Goal: Book appointment/travel/reservation

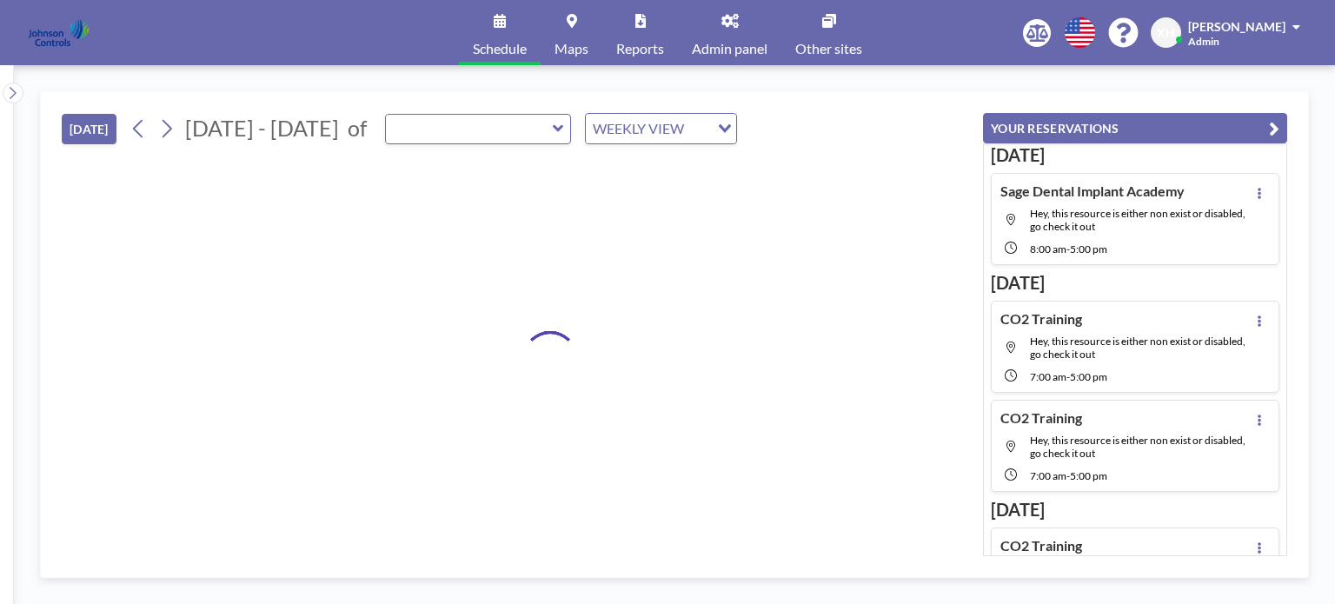
type input "3-138 Zurich Training Room"
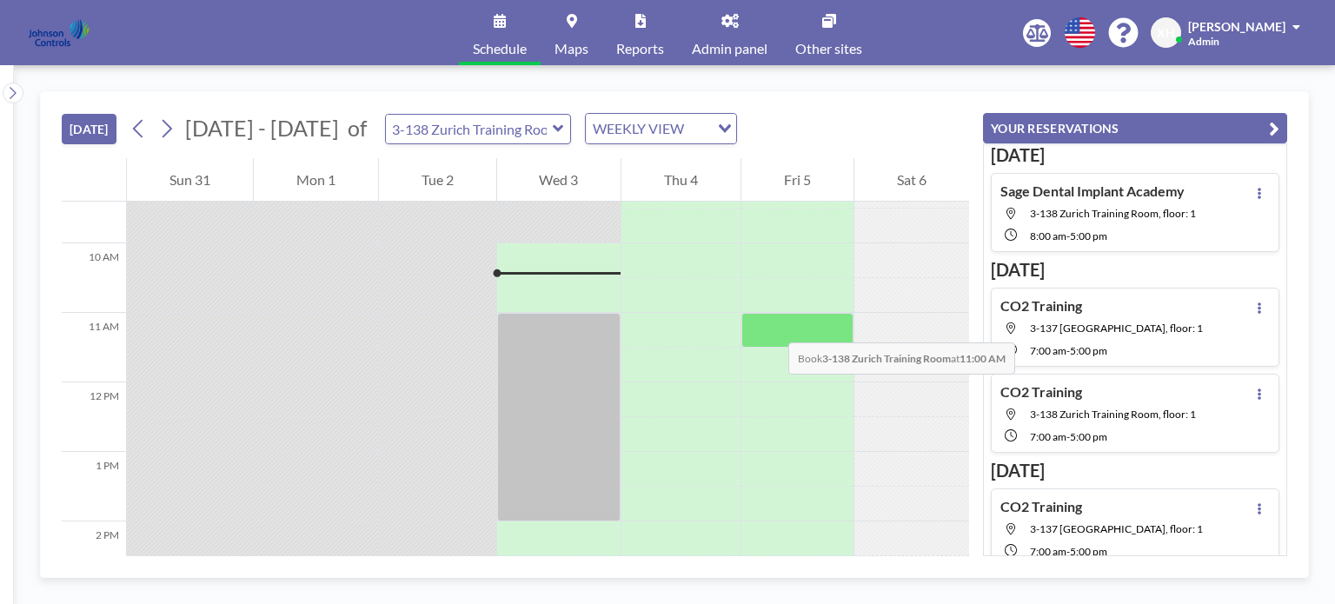
scroll to position [660, 0]
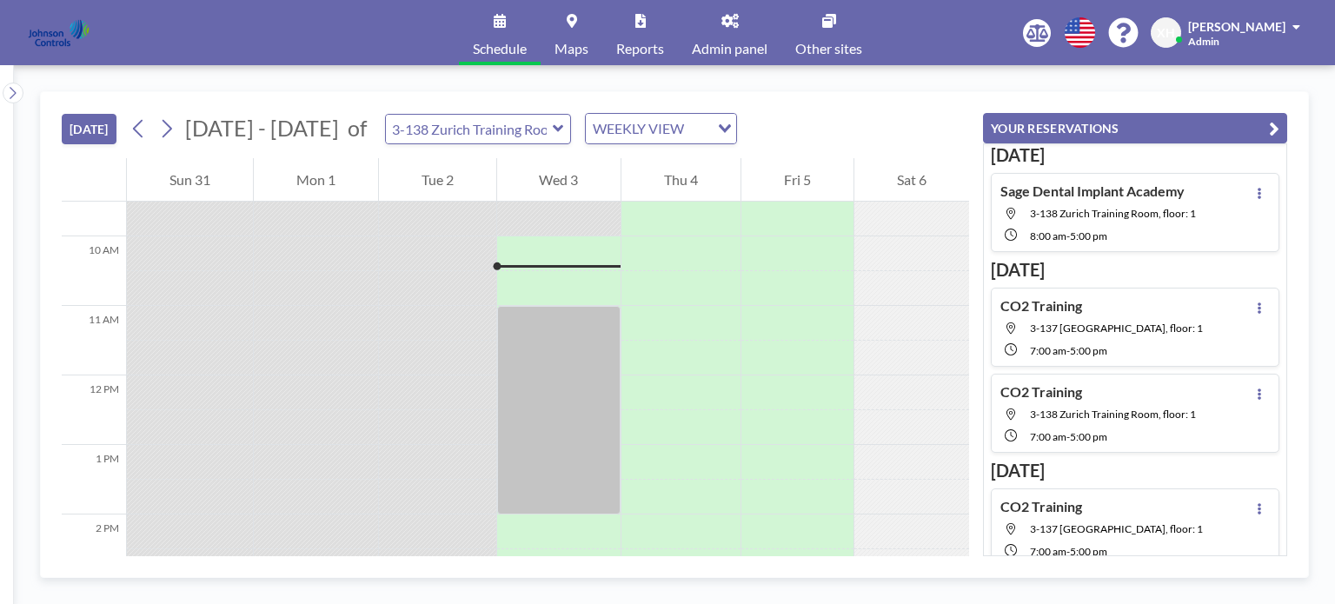
click at [521, 265] on div at bounding box center [559, 266] width 124 height 3
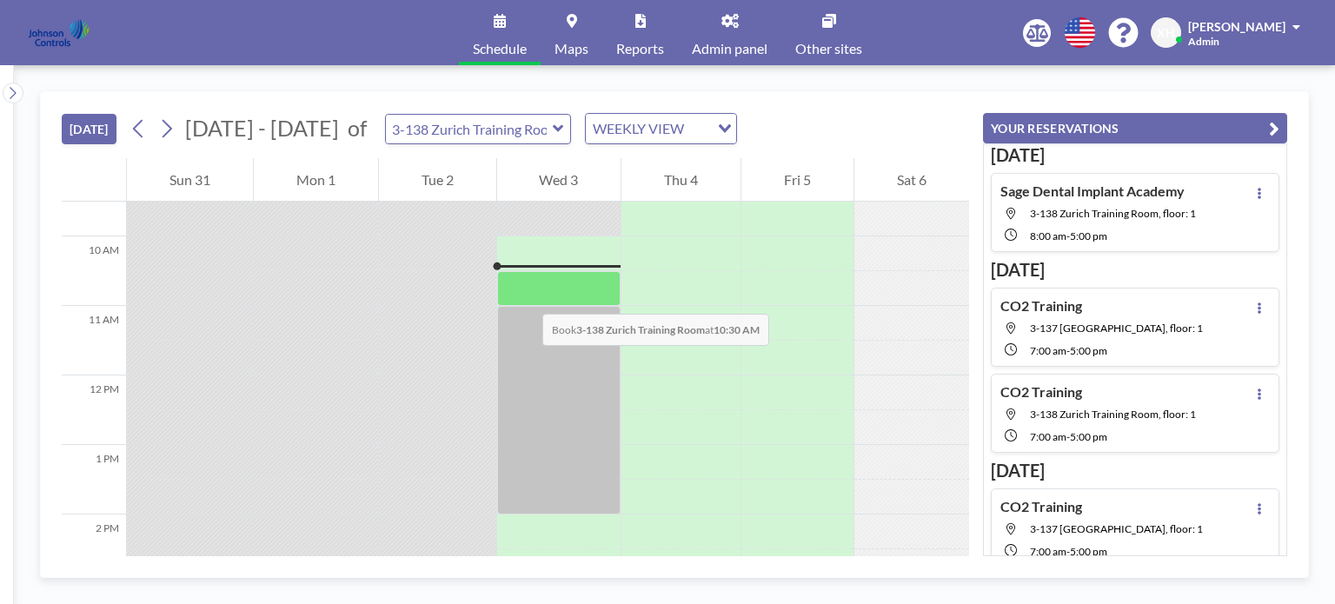
click at [525, 296] on div at bounding box center [559, 288] width 124 height 35
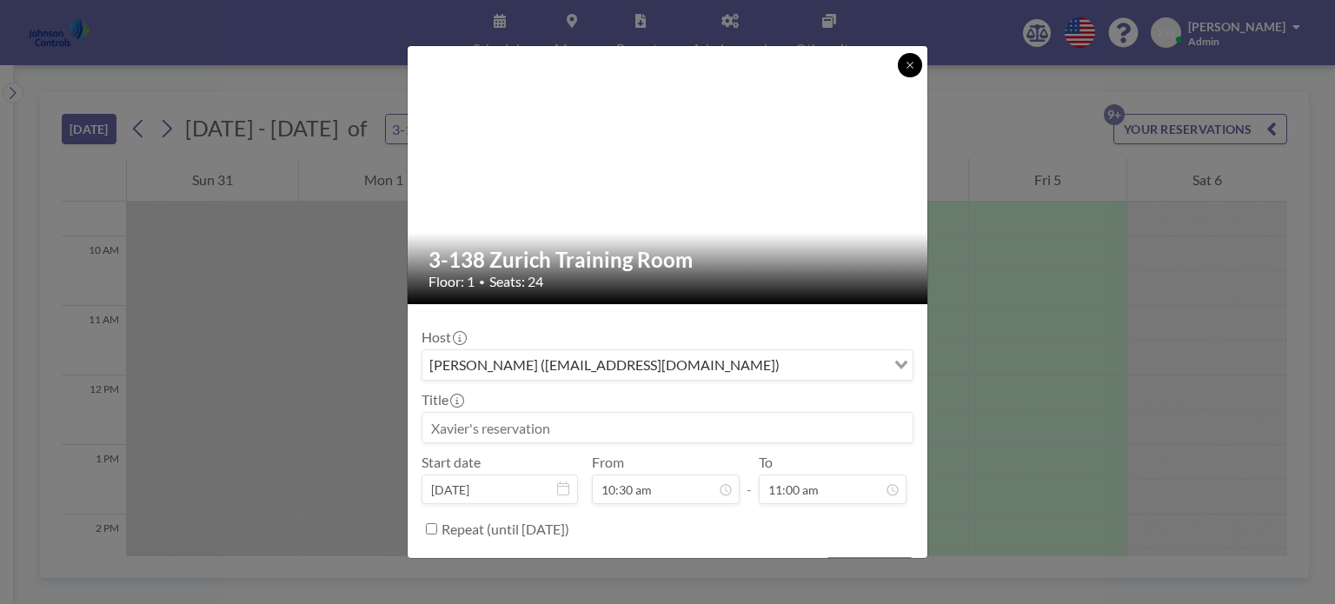
click at [905, 69] on icon at bounding box center [910, 65] width 10 height 10
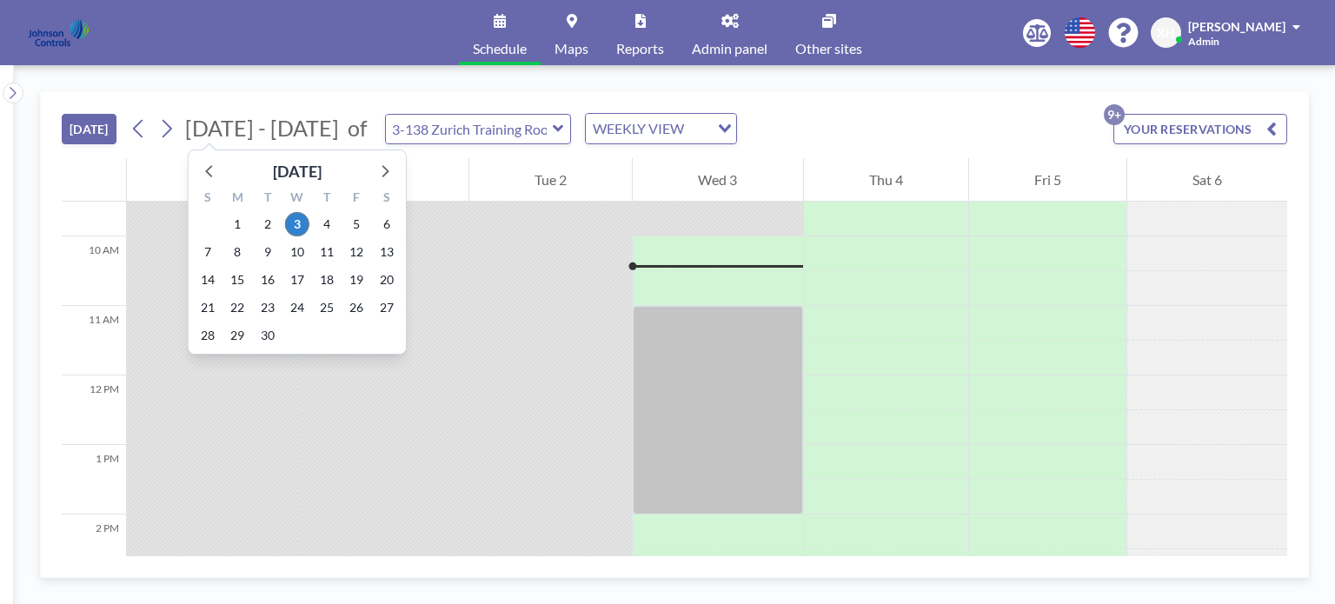
click at [275, 124] on span "[DATE] - [DATE]" at bounding box center [262, 128] width 154 height 26
click at [304, 229] on span "3" at bounding box center [297, 224] width 24 height 24
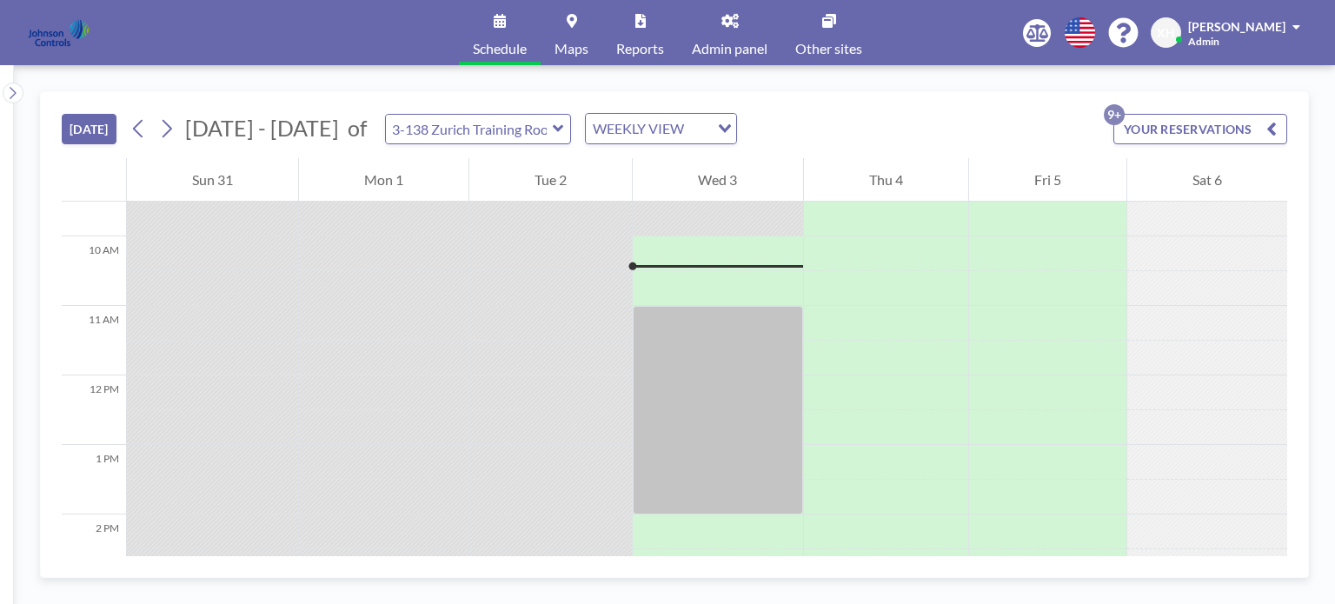
click at [633, 265] on div at bounding box center [717, 266] width 169 height 3
click at [673, 238] on div at bounding box center [717, 253] width 169 height 35
click at [673, 244] on div at bounding box center [717, 253] width 169 height 35
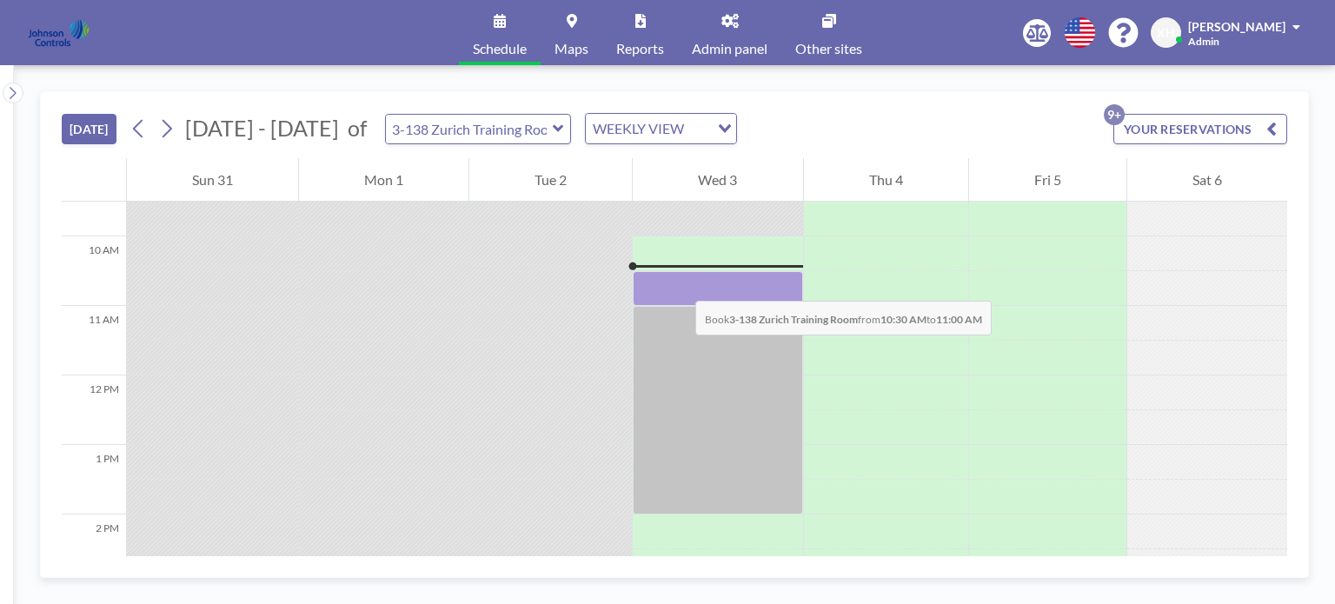
click at [678, 283] on div at bounding box center [717, 288] width 169 height 35
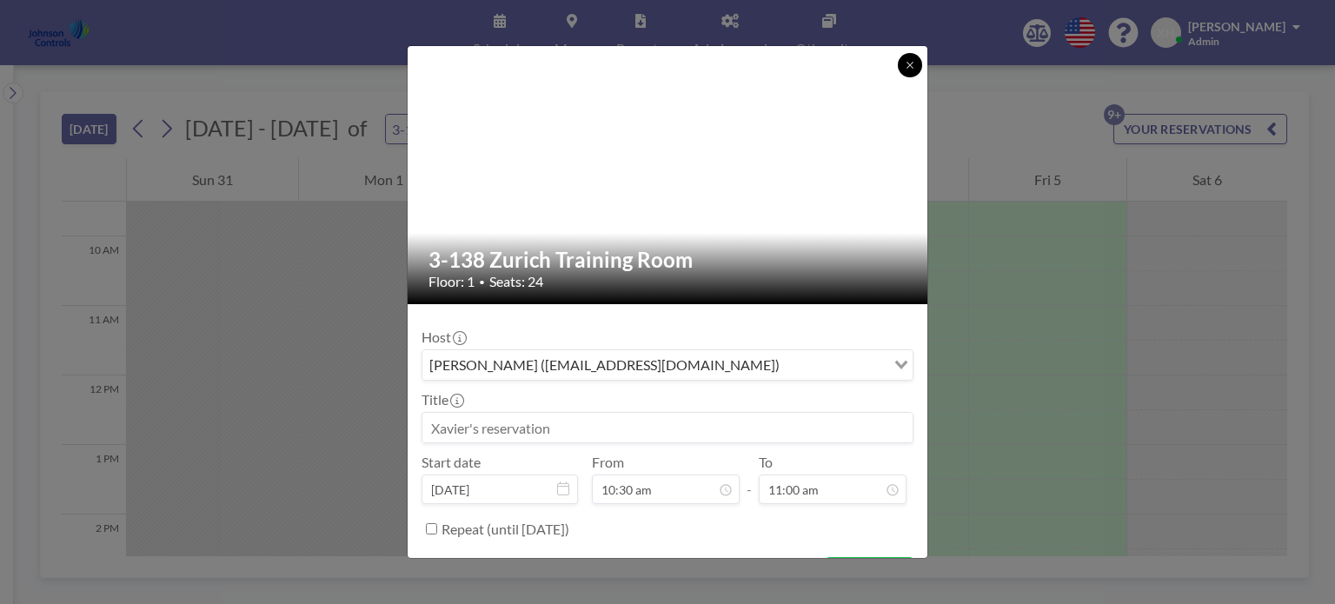
click at [916, 71] on button at bounding box center [910, 65] width 24 height 24
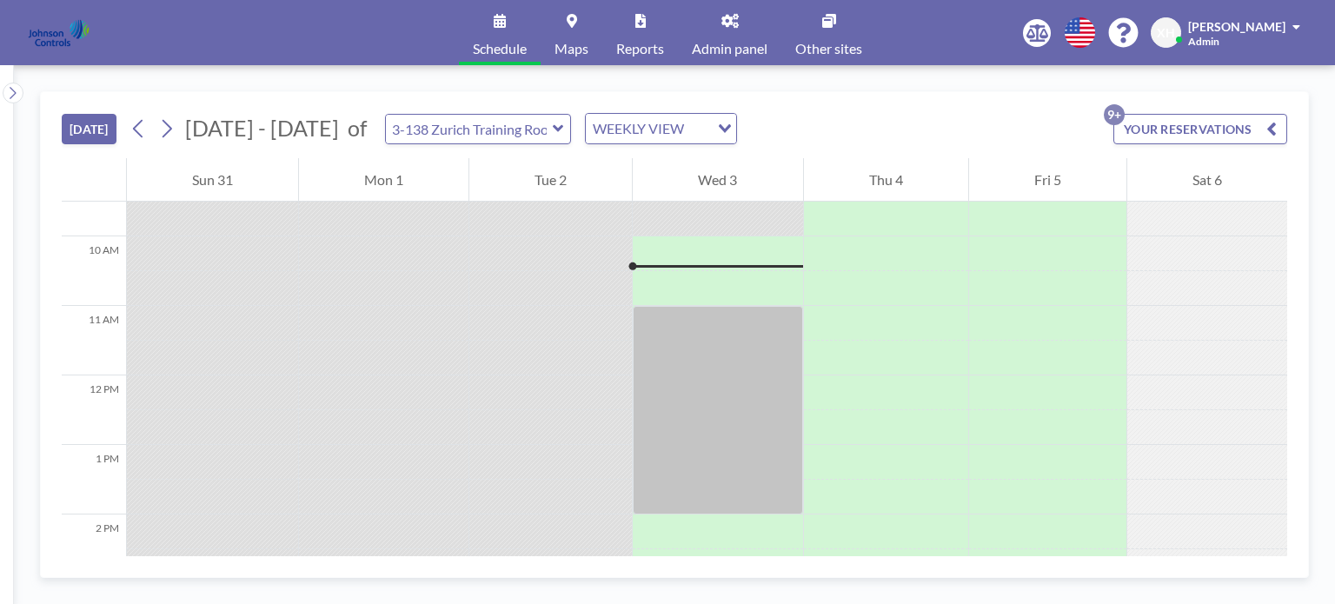
click at [1280, 125] on button "YOUR RESERVATIONS 9+" at bounding box center [1200, 129] width 174 height 30
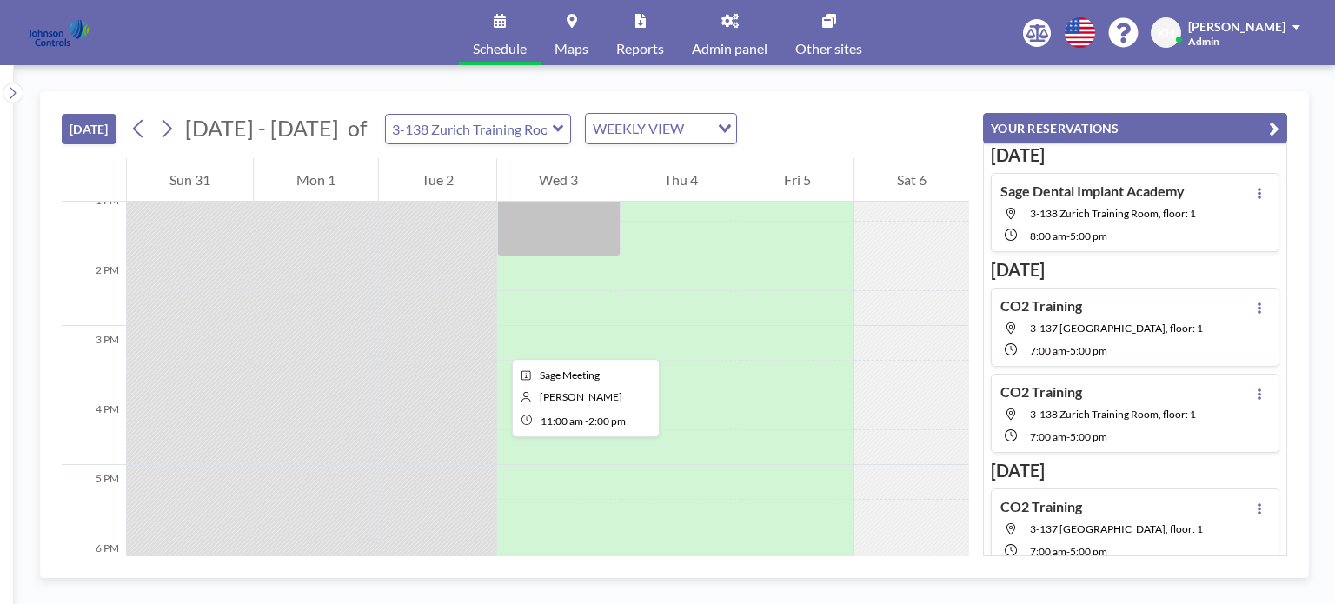
scroll to position [921, 0]
